Goal: Task Accomplishment & Management: Use online tool/utility

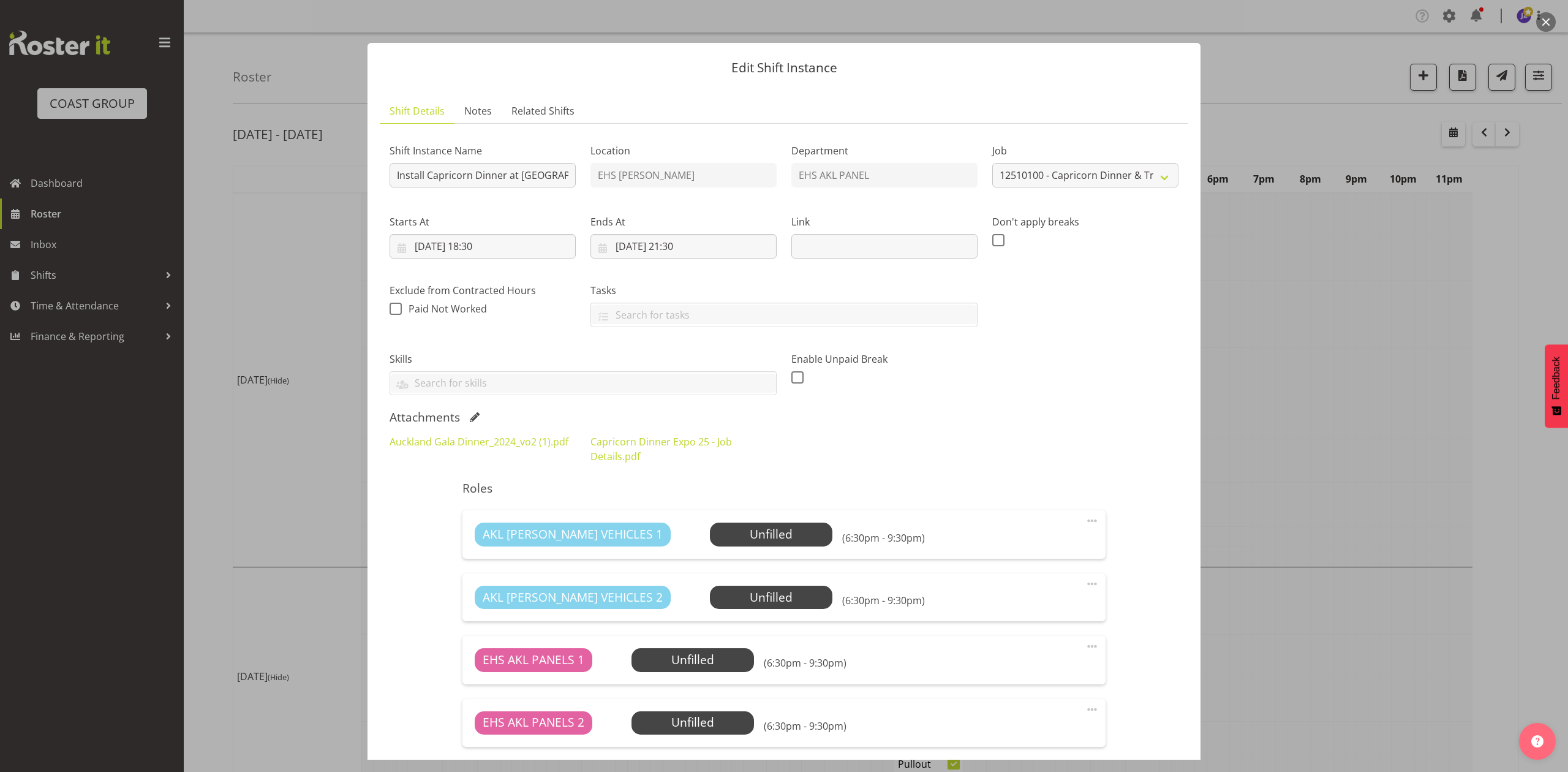
select select "9881"
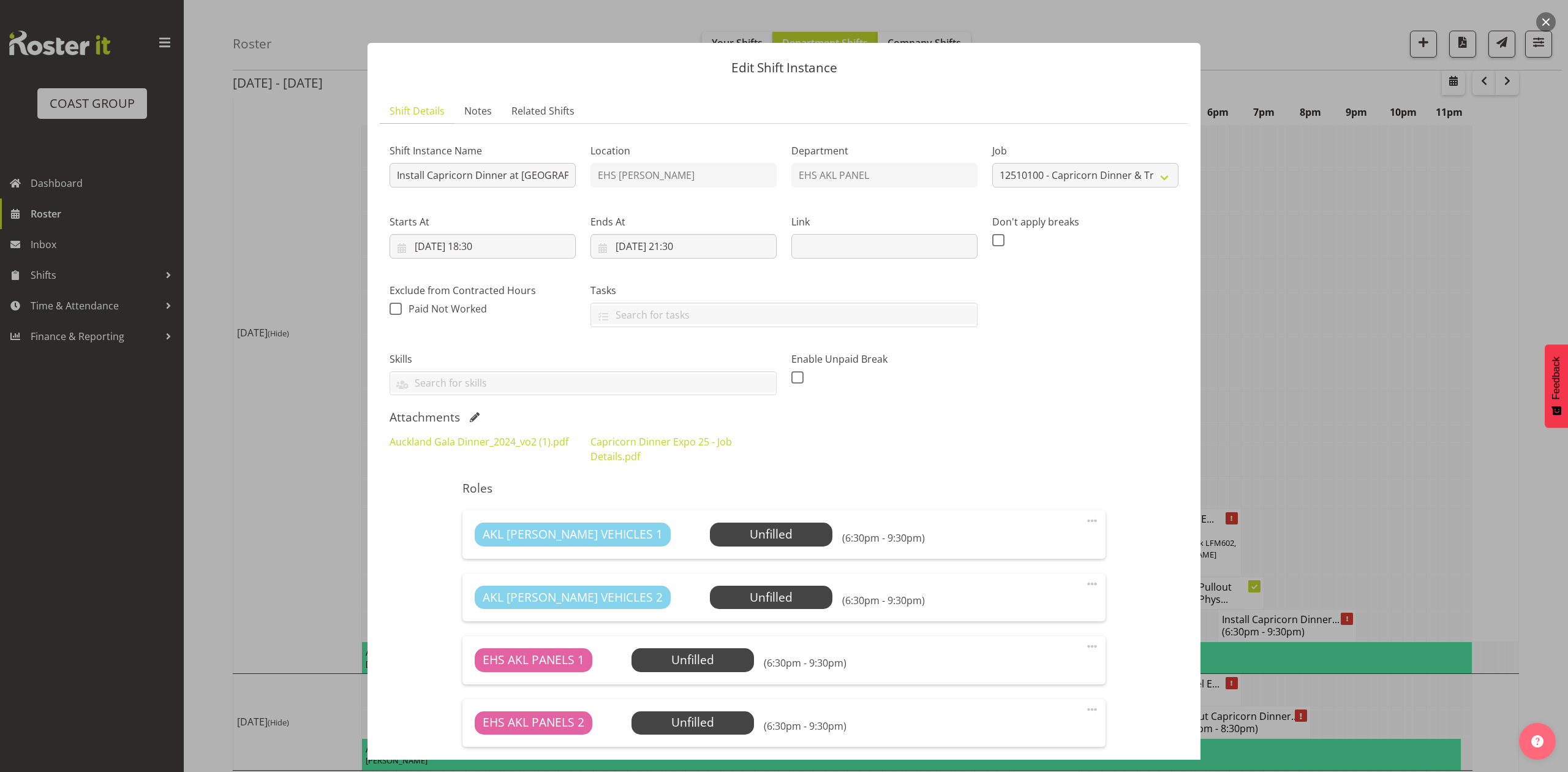
drag, startPoint x: 246, startPoint y: 363, endPoint x: 255, endPoint y: 365, distance: 9.2
click at [248, 363] on div at bounding box center [784, 386] width 1568 height 772
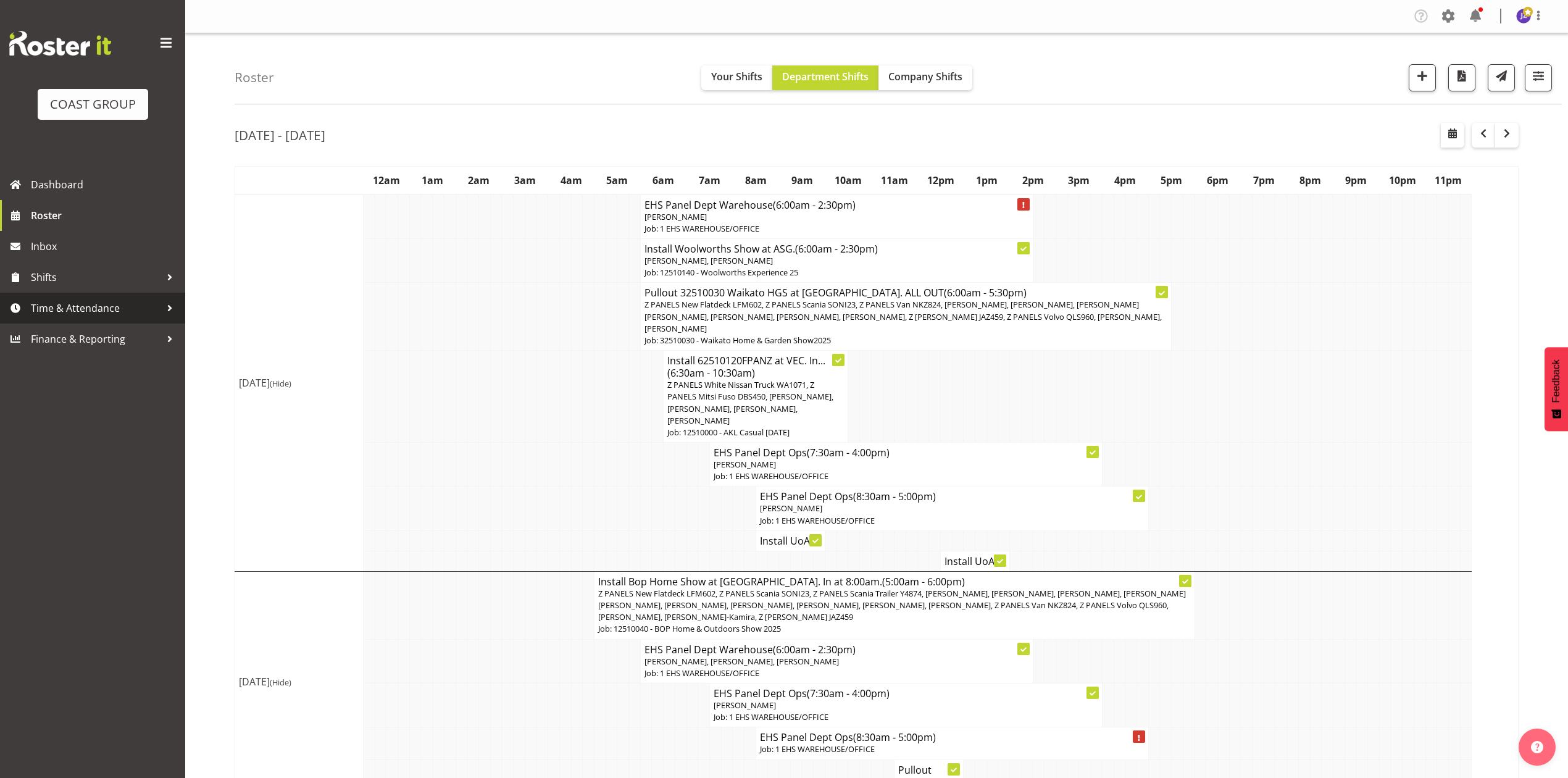
drag, startPoint x: 103, startPoint y: 296, endPoint x: 118, endPoint y: 322, distance: 30.0
click at [103, 296] on link "Time & Attendance" at bounding box center [93, 308] width 185 height 31
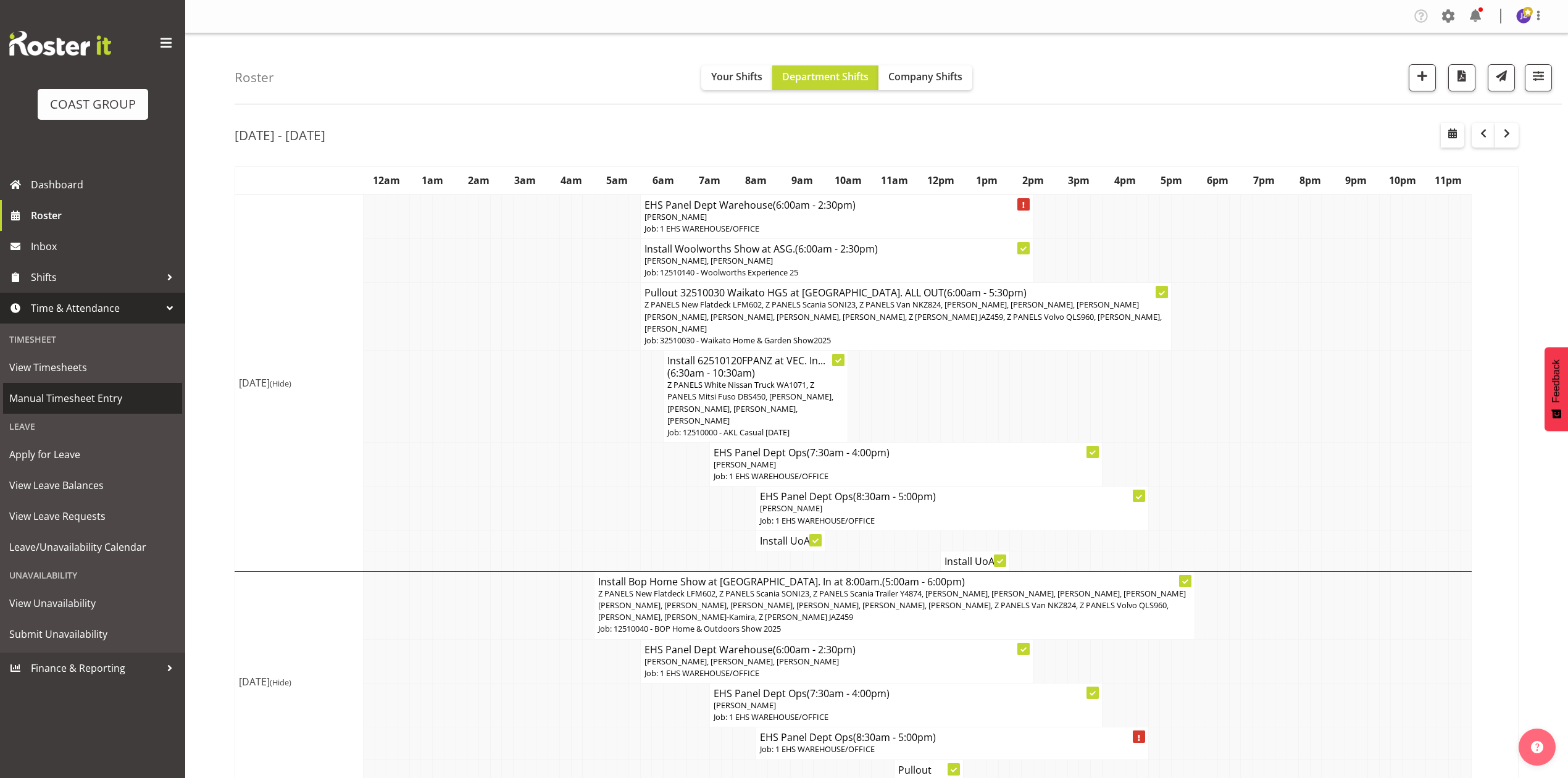
click at [100, 397] on span "Manual Timesheet Entry" at bounding box center [92, 398] width 166 height 19
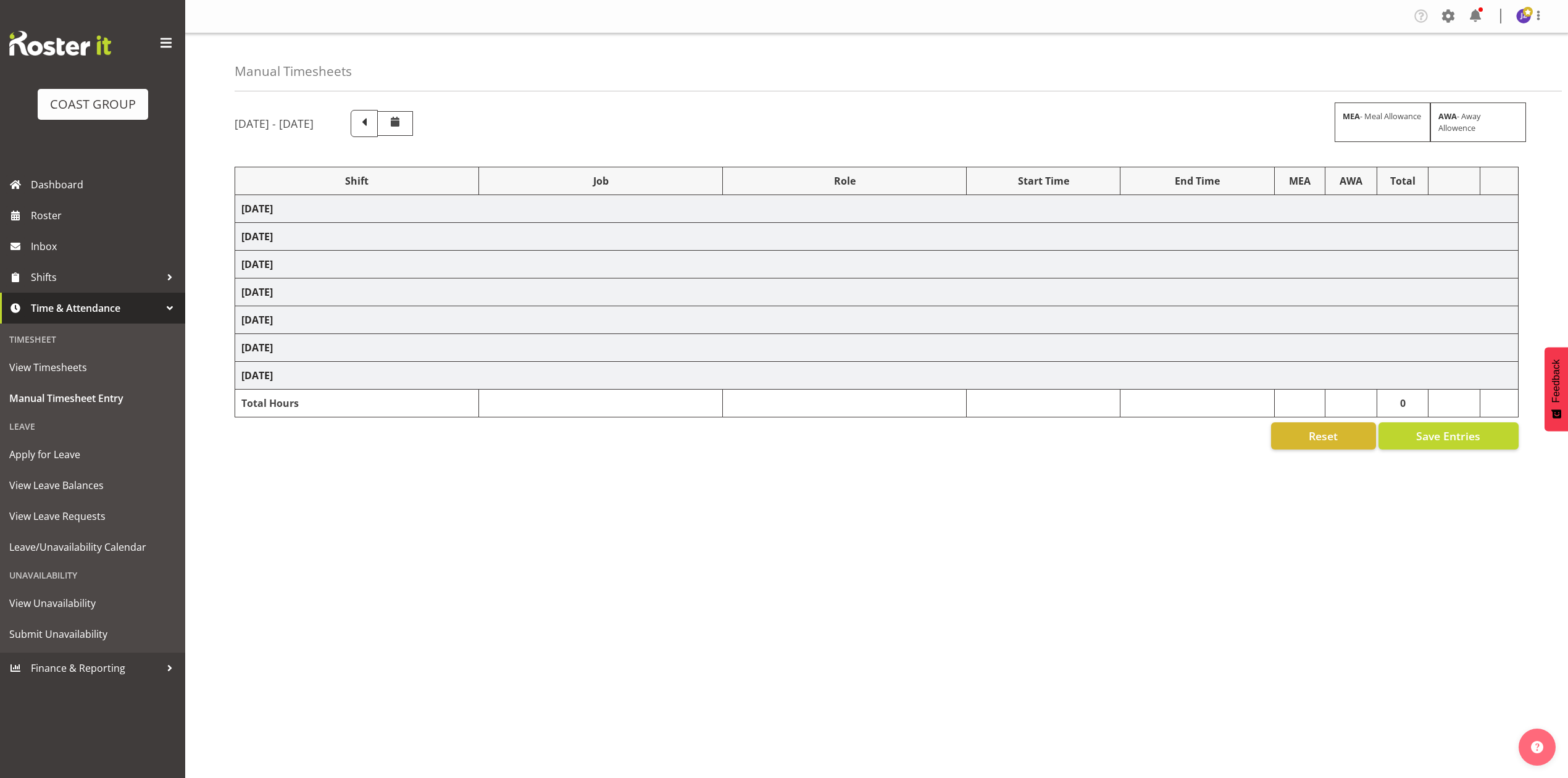
select select "68034"
select select "69"
select select "198"
select select "75037"
select select "9957"
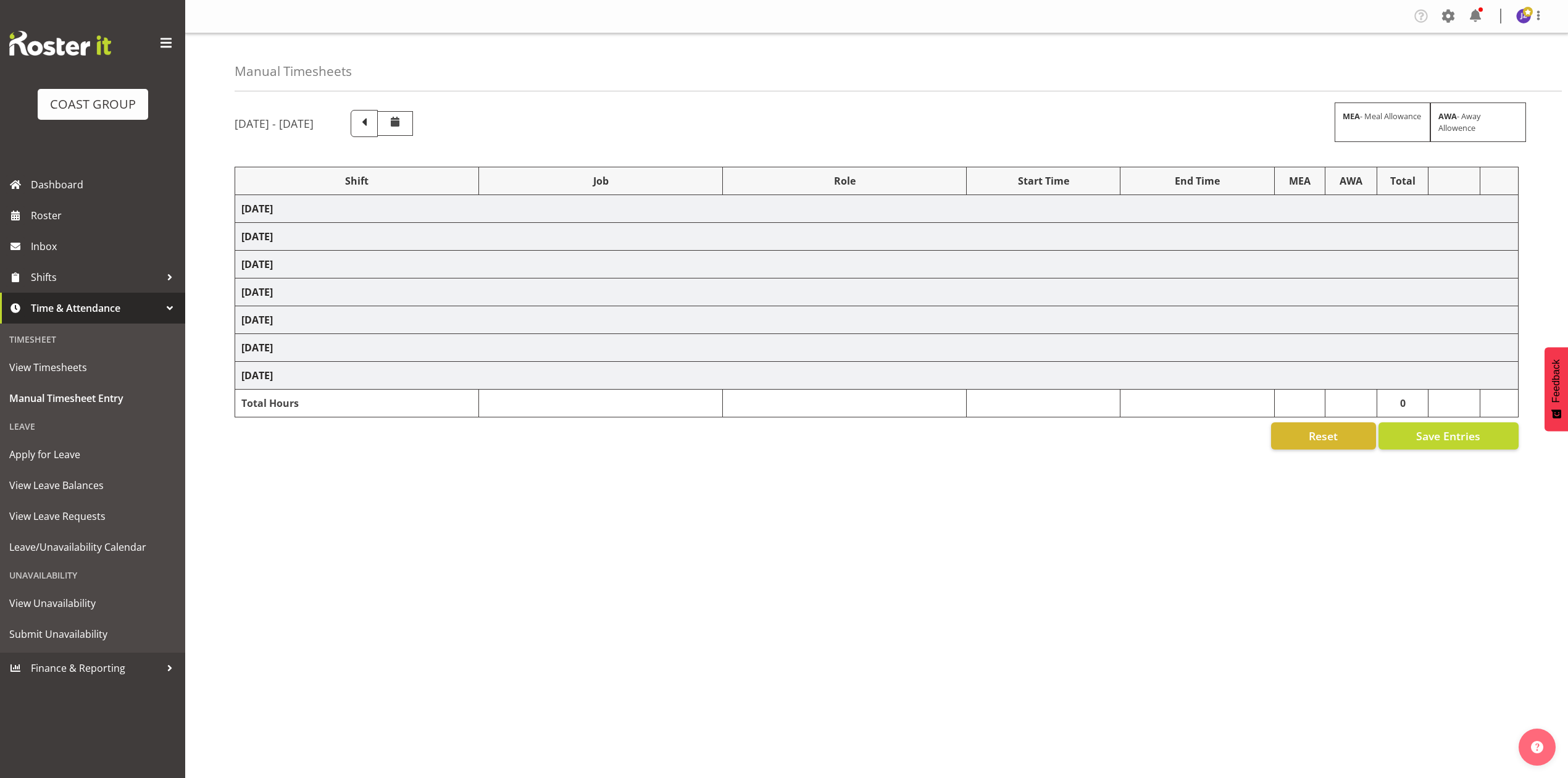
select select "68034"
select select "69"
select select "198"
select select "68034"
select select "69"
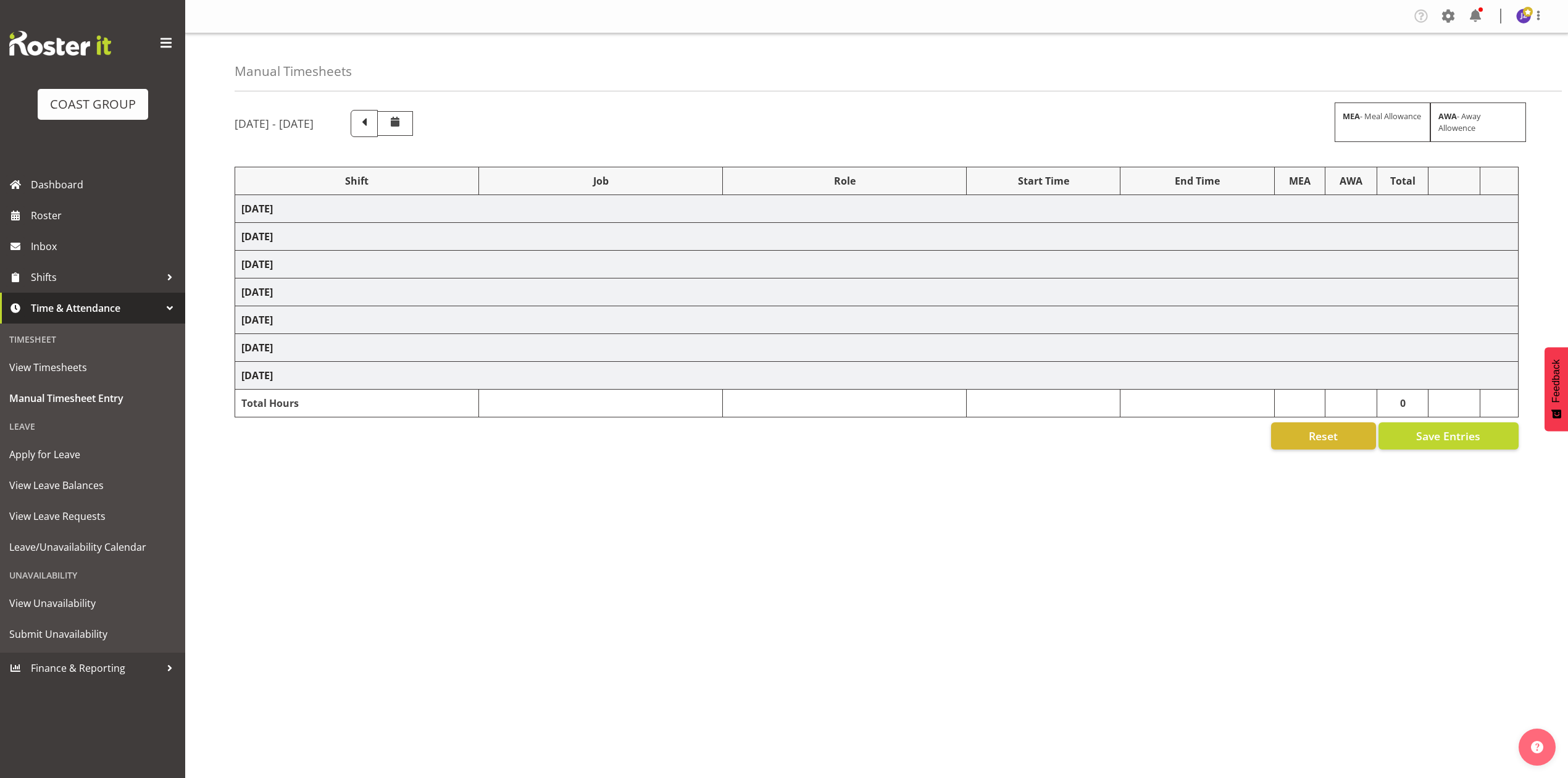
select select "198"
select select "68657"
select select "8654"
select select "68034"
select select "69"
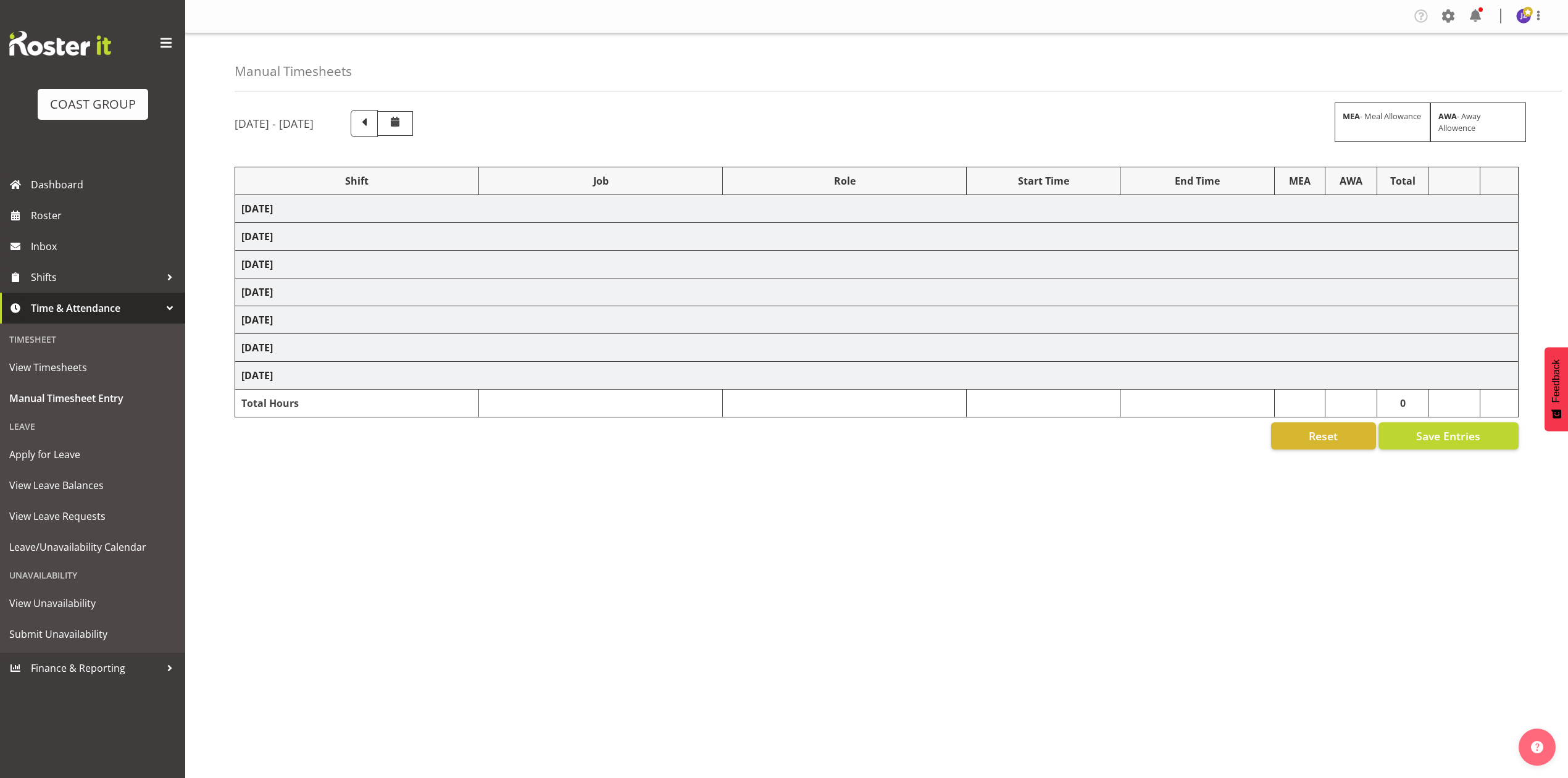
select select "198"
select select "83072"
select select "8654"
select select "68034"
select select "69"
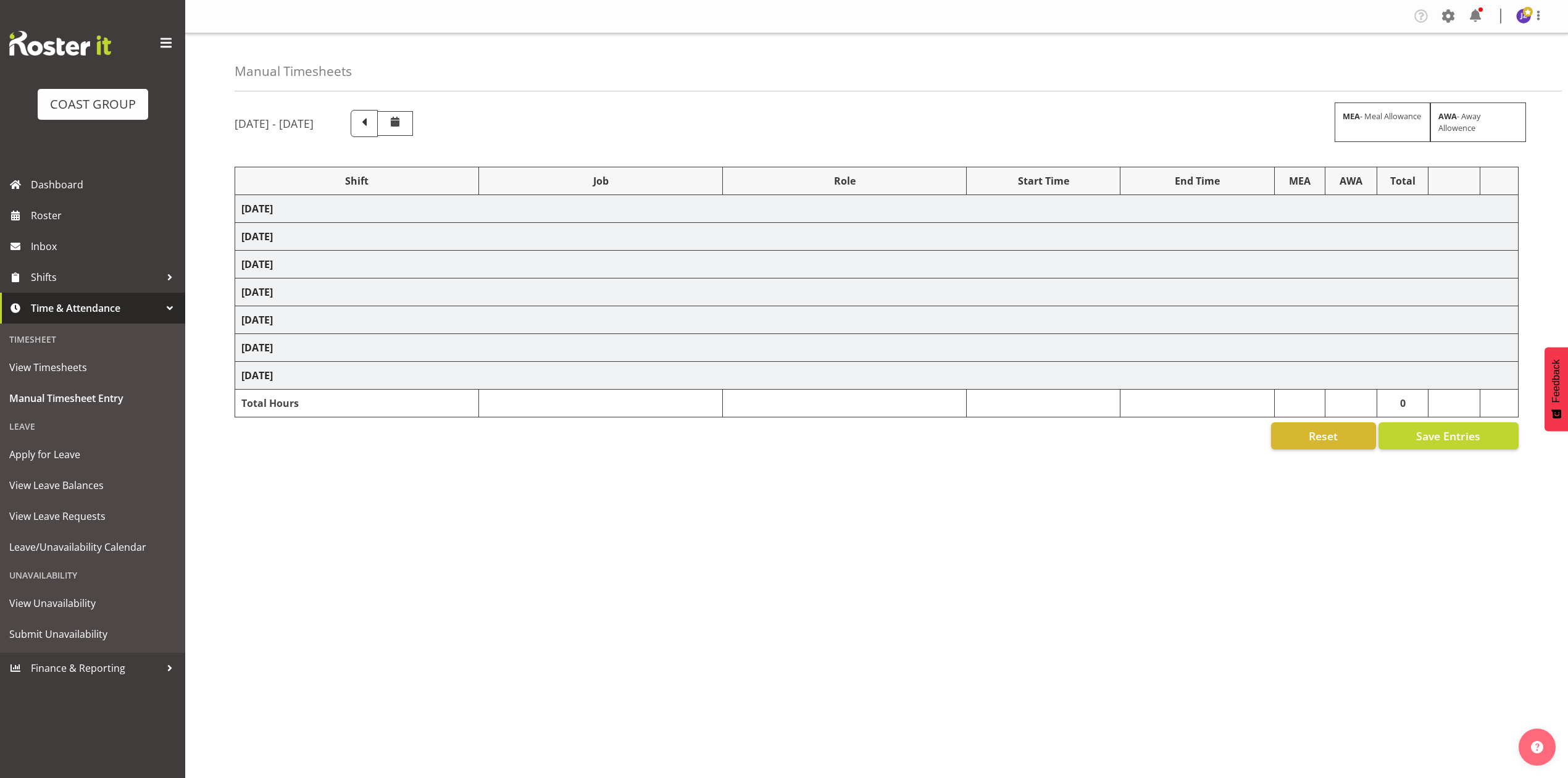
select select "198"
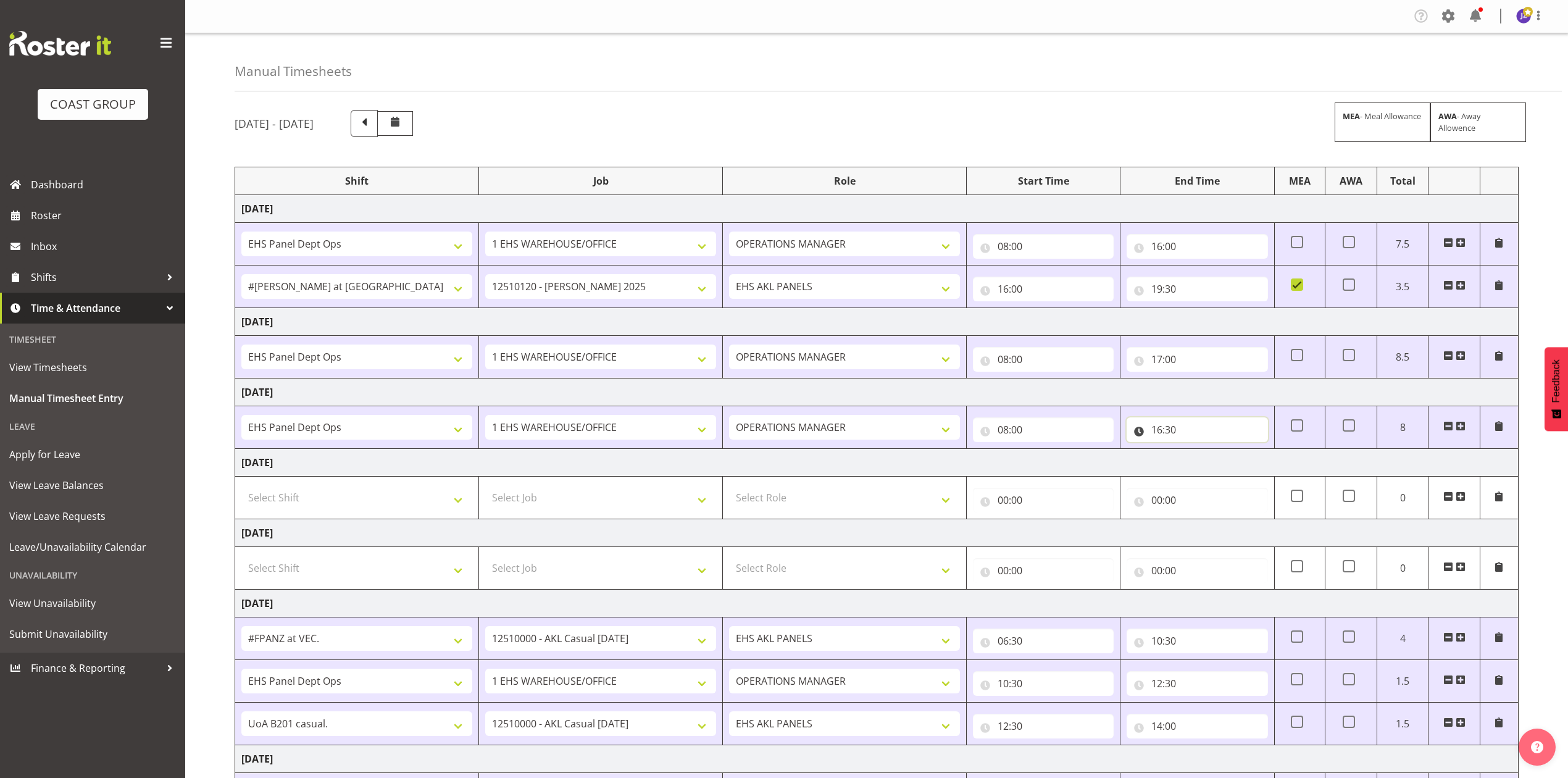
click at [1168, 428] on input "16:30" at bounding box center [1197, 429] width 141 height 24
click at [1204, 456] on select "00 01 02 03 04 05 06 07 08 09 10 11 12 13 14 15 16 17 18 19 20 21 22 23" at bounding box center [1210, 461] width 28 height 24
select select "17"
click at [1197, 452] on select "00 01 02 03 04 05 06 07 08 09 10 11 12 13 14 15 16 17 18 19 20 21 22 23" at bounding box center [1210, 461] width 28 height 24
type input "17:30"
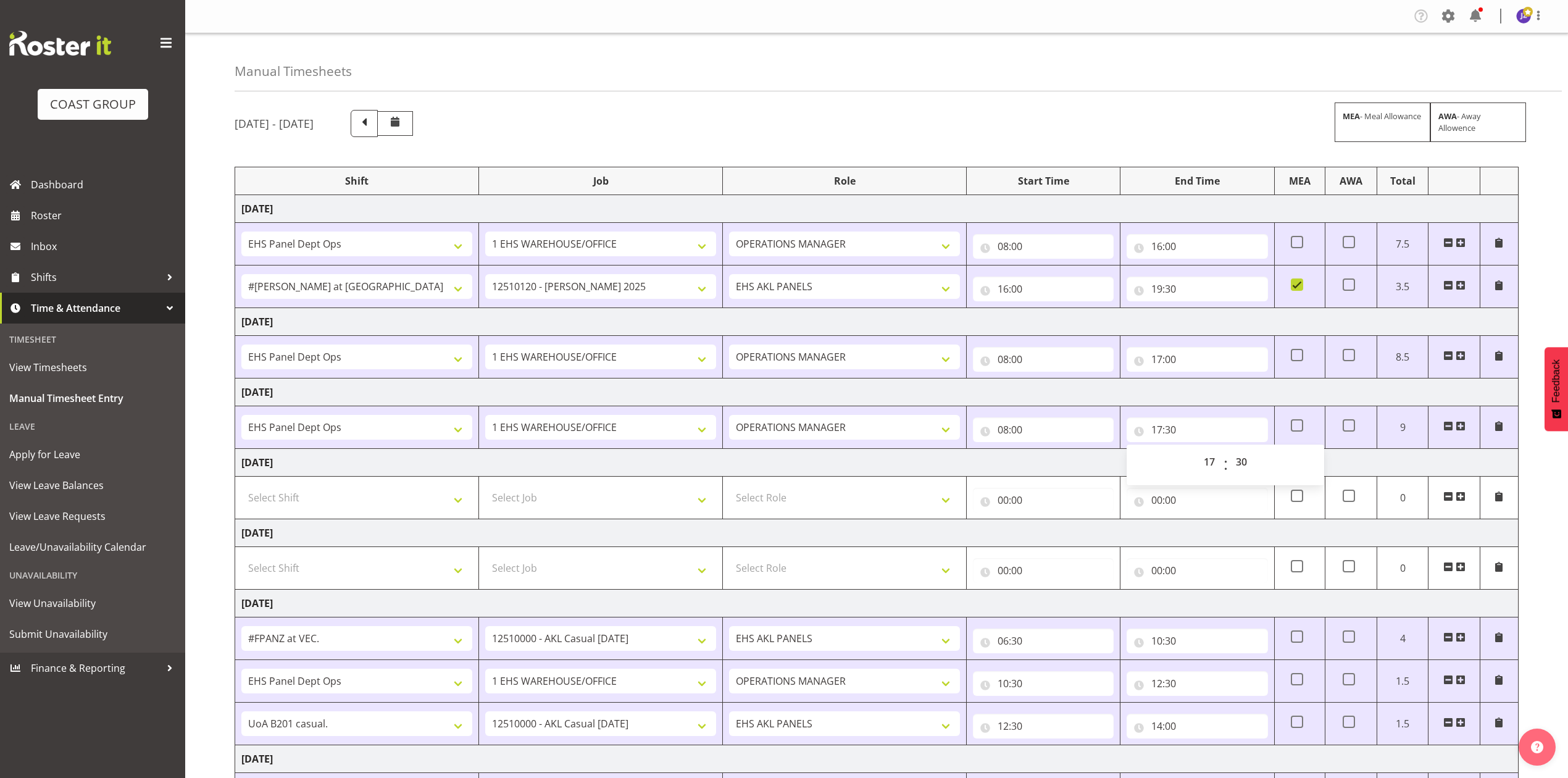
click at [1094, 476] on td "Saturday 4th October 2025" at bounding box center [877, 462] width 1283 height 28
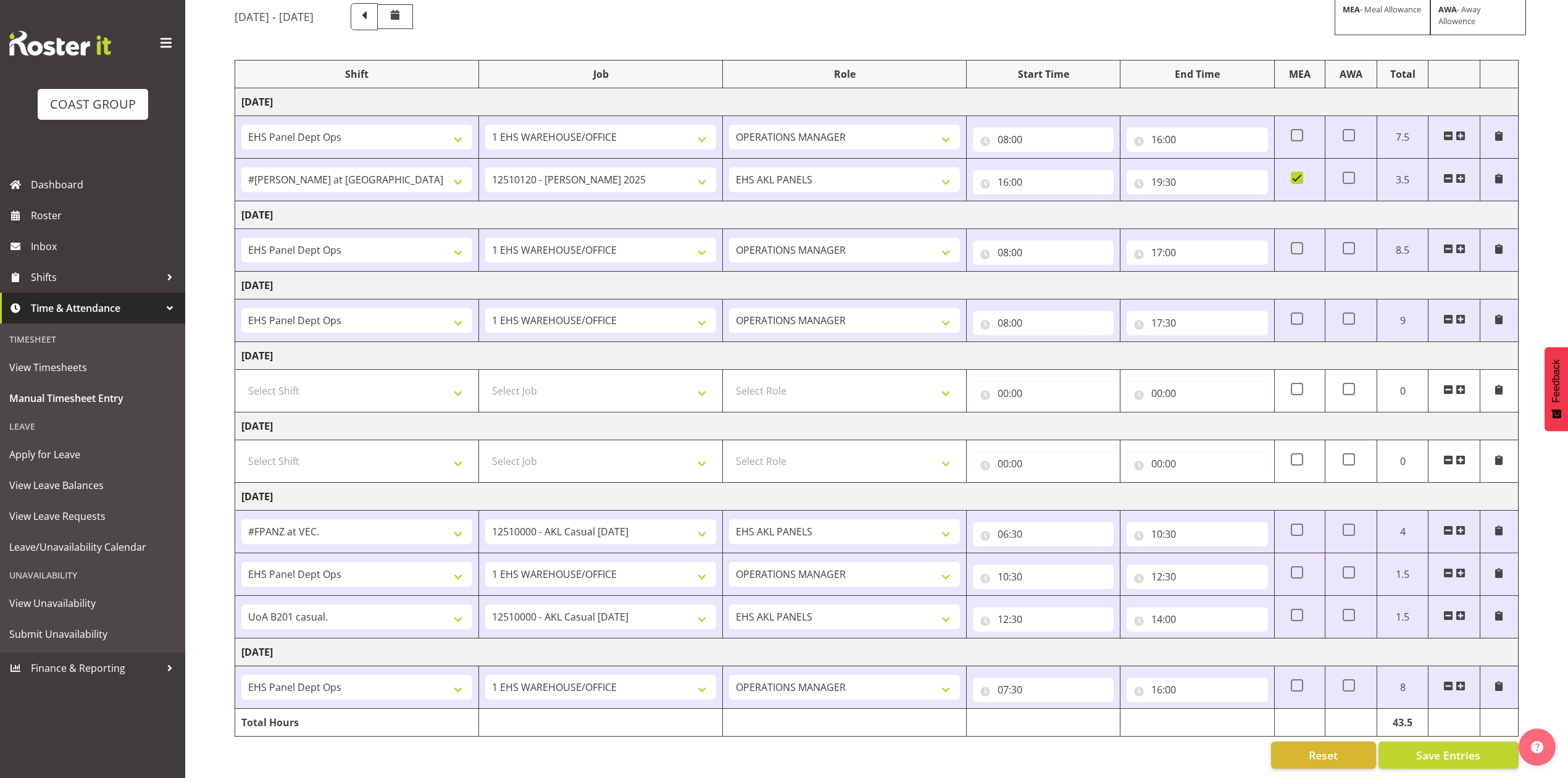
scroll to position [124, 0]
click at [1476, 747] on span "Save Entries" at bounding box center [1448, 755] width 64 height 16
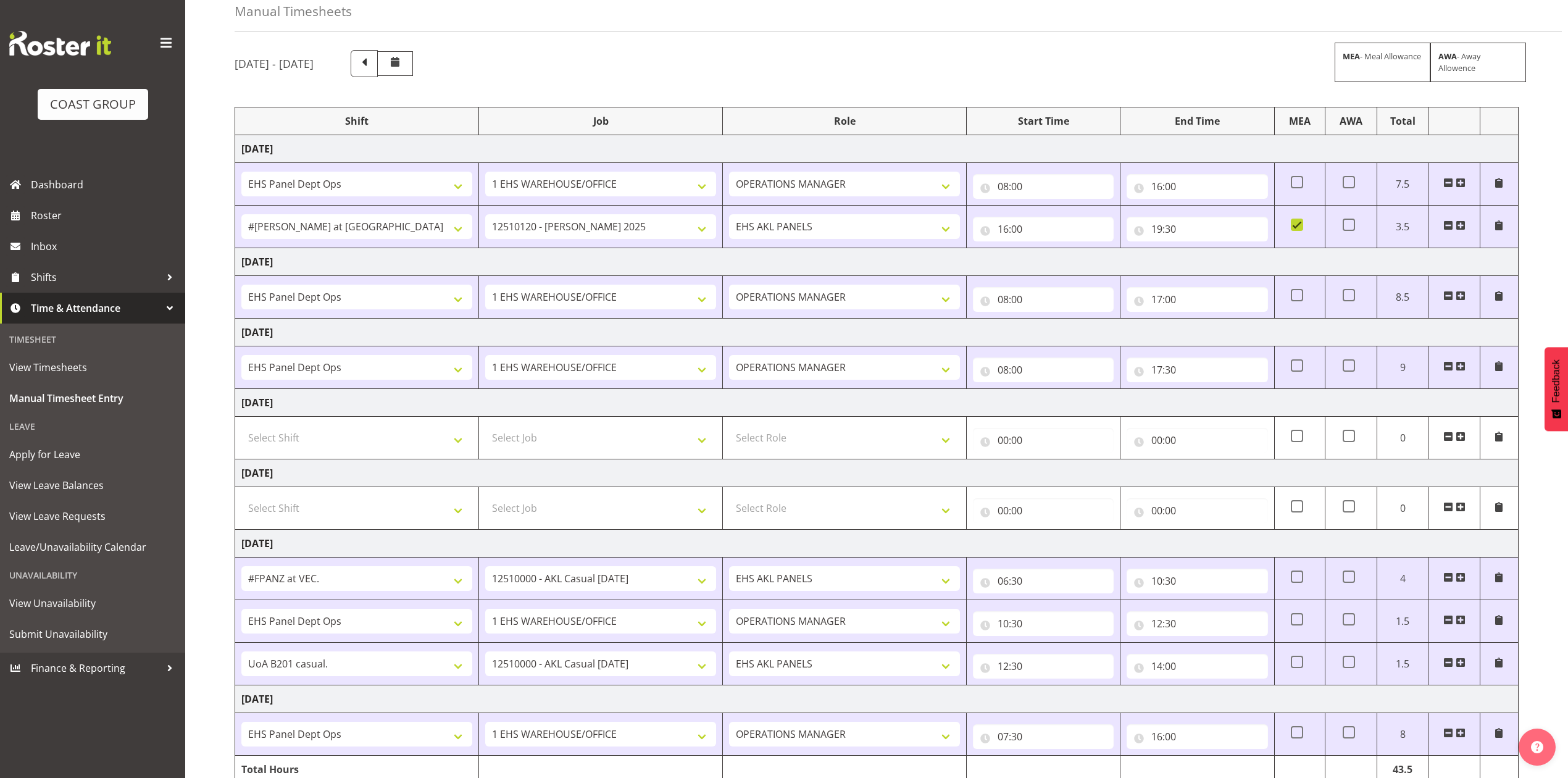
scroll to position [0, 0]
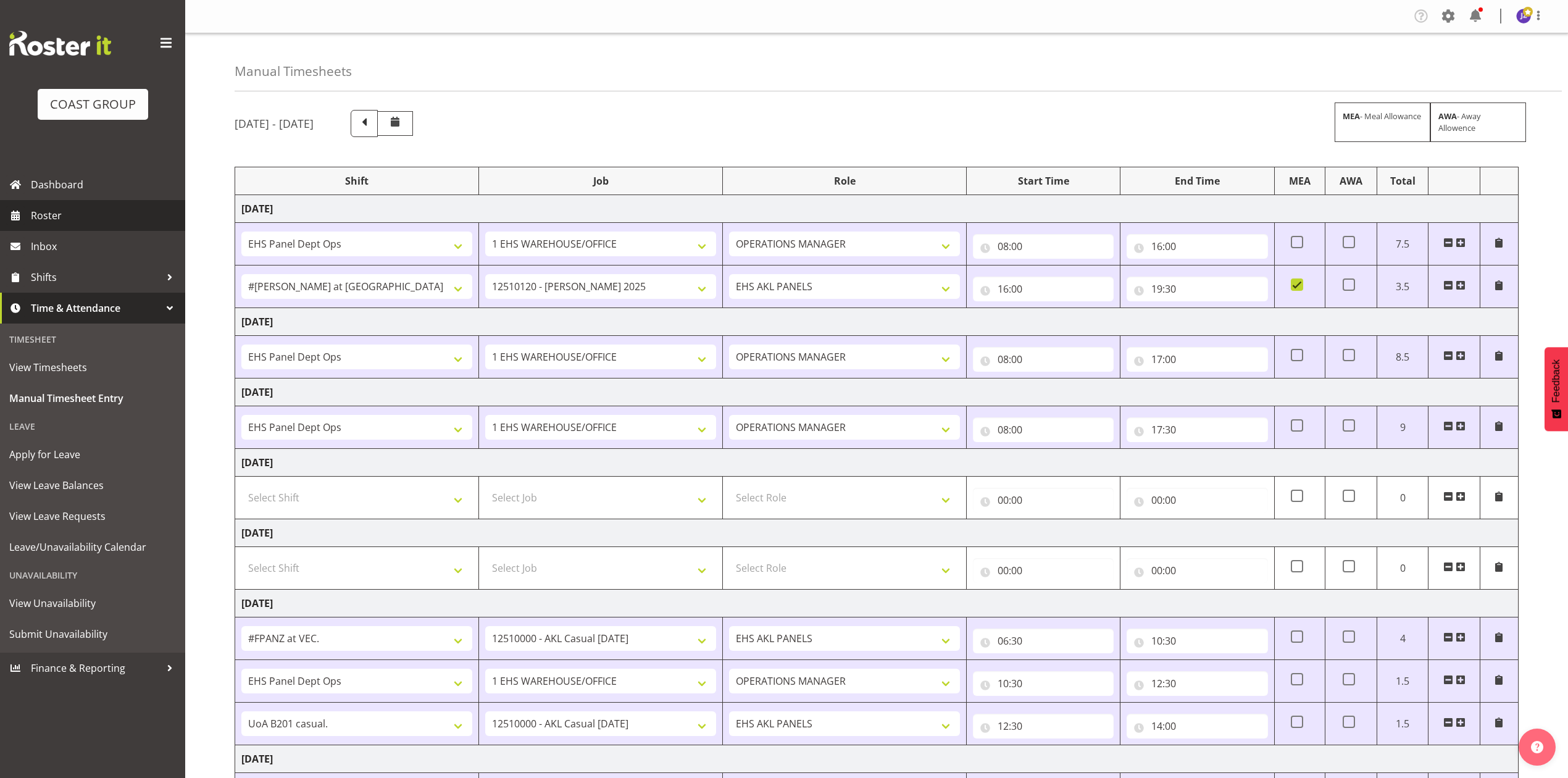
click at [43, 208] on span "Roster" at bounding box center [104, 215] width 148 height 19
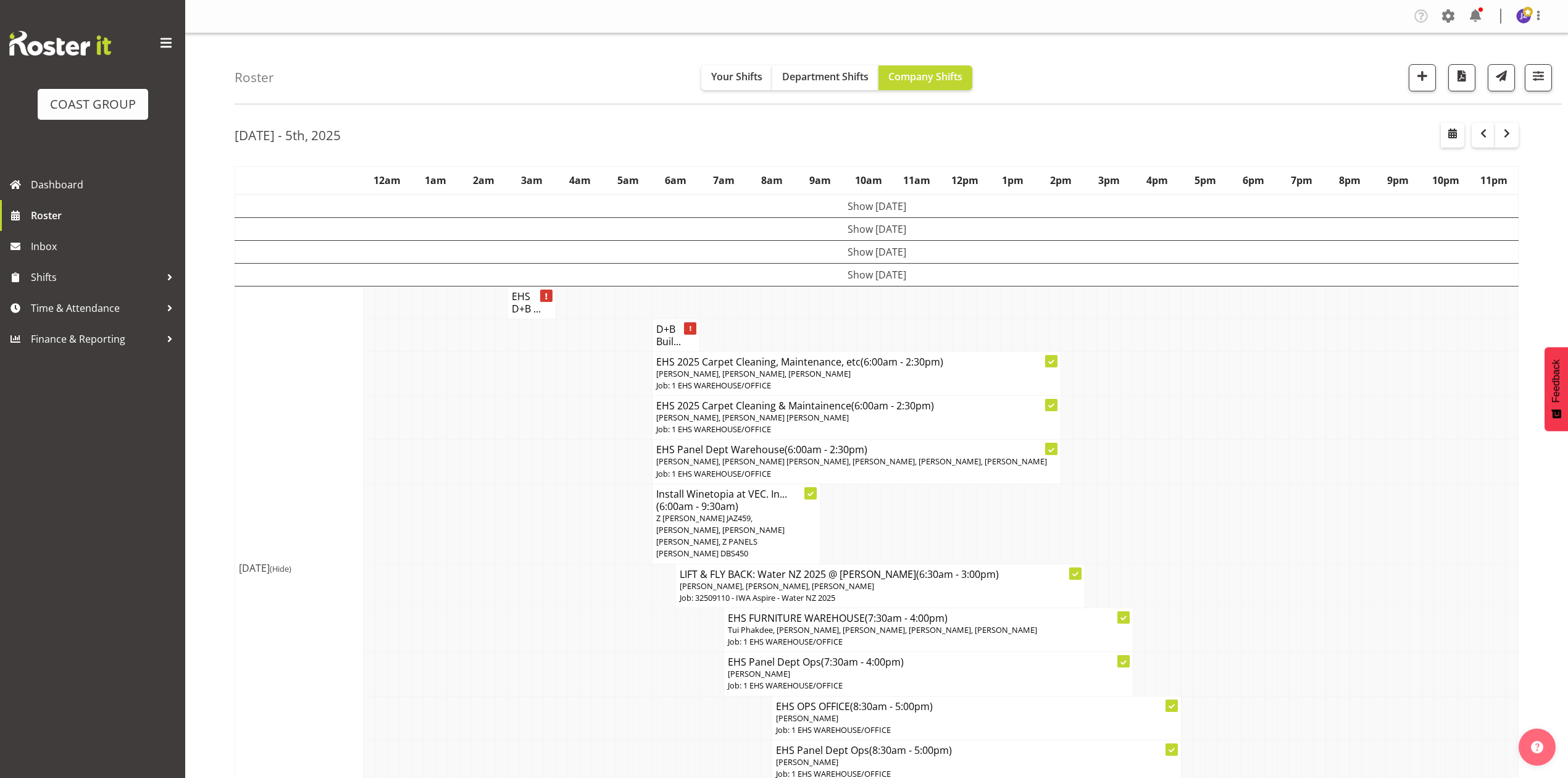
click at [1196, 395] on td at bounding box center [1199, 373] width 12 height 44
click at [761, 78] on button "Your Shifts" at bounding box center [736, 77] width 71 height 24
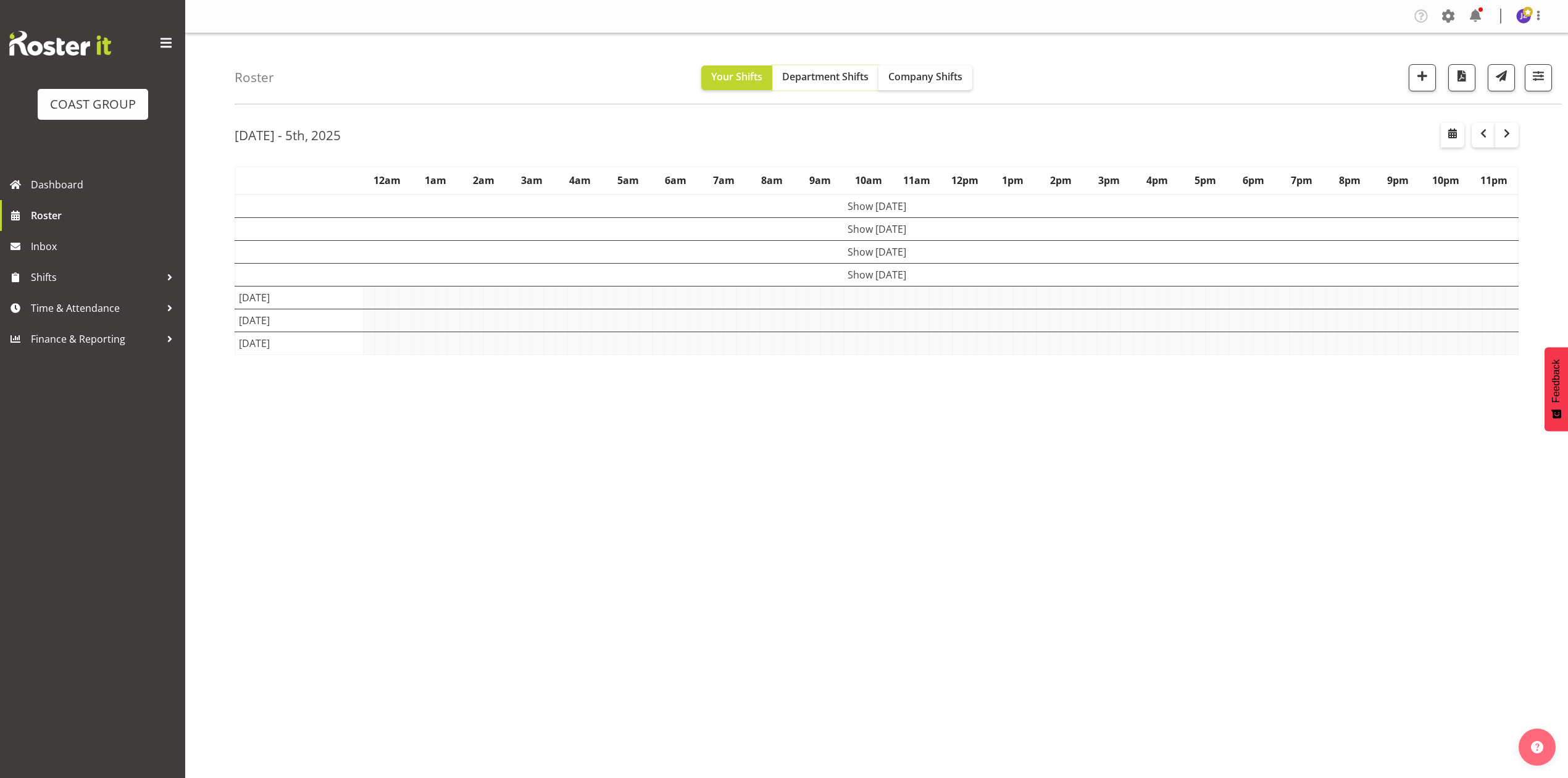
click at [819, 74] on span "Department Shifts" at bounding box center [825, 76] width 86 height 13
